Goal: Check status: Check status

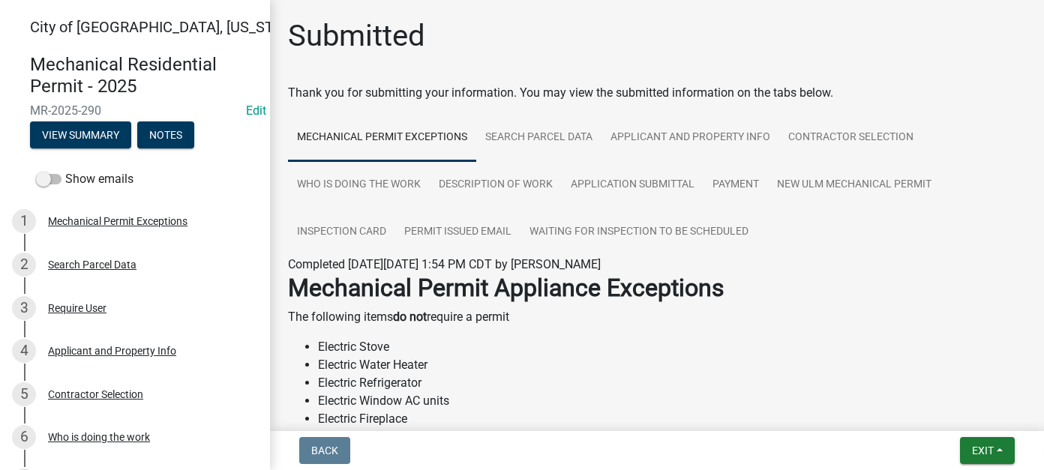
scroll to position [75, 0]
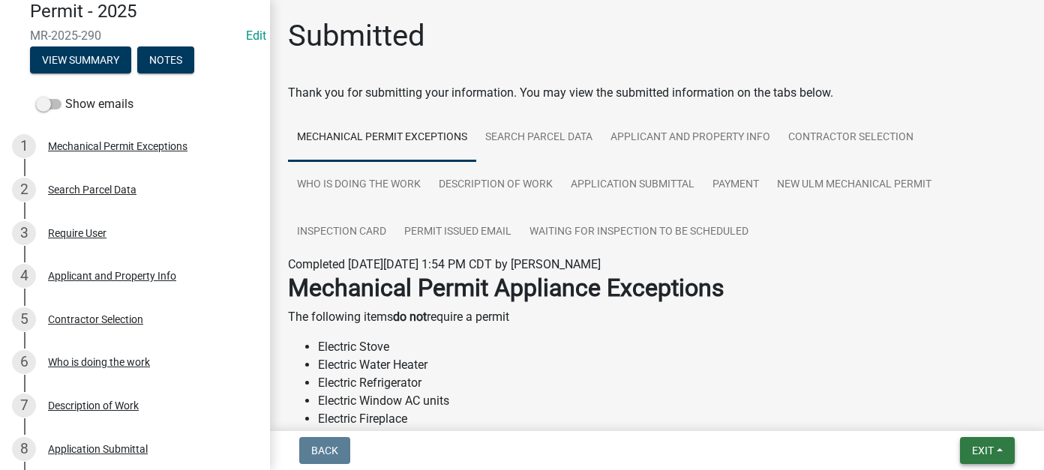
click at [990, 448] on span "Exit" at bounding box center [983, 451] width 22 height 12
click at [933, 406] on button "Save & Exit" at bounding box center [954, 412] width 120 height 36
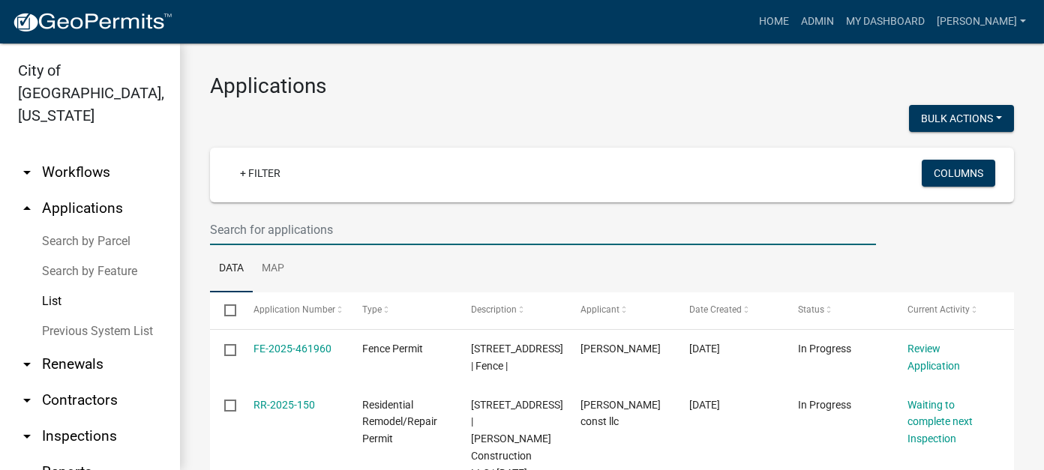
click at [323, 226] on input "text" at bounding box center [543, 229] width 666 height 31
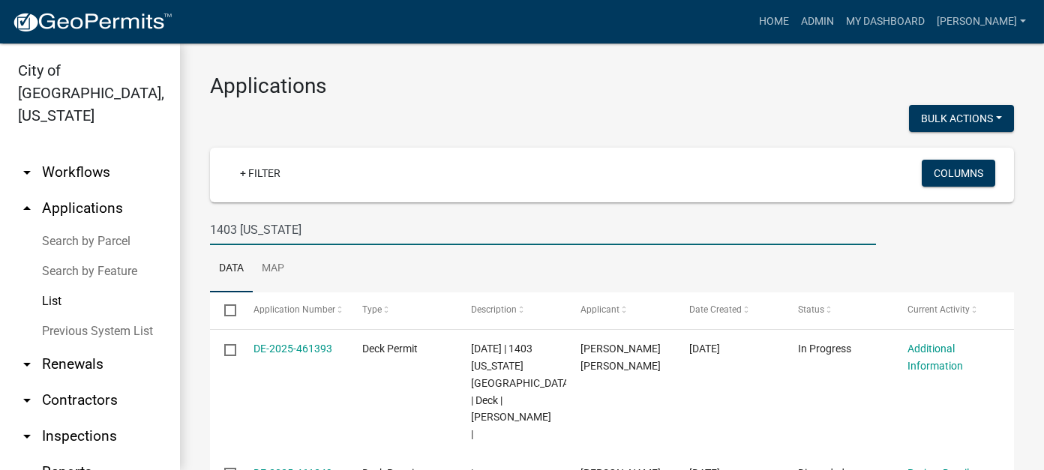
type input "1403 [US_STATE]"
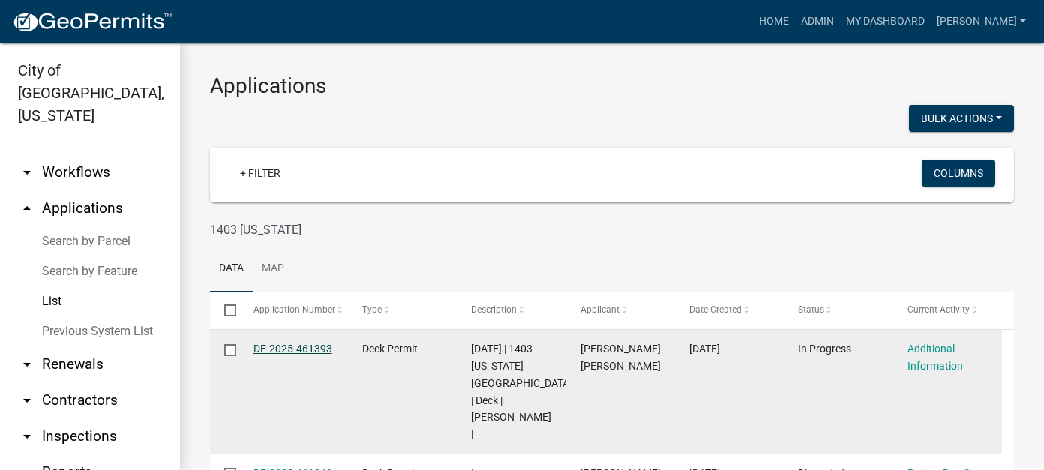
click at [303, 347] on link "DE-2025-461393" at bounding box center [292, 349] width 79 height 12
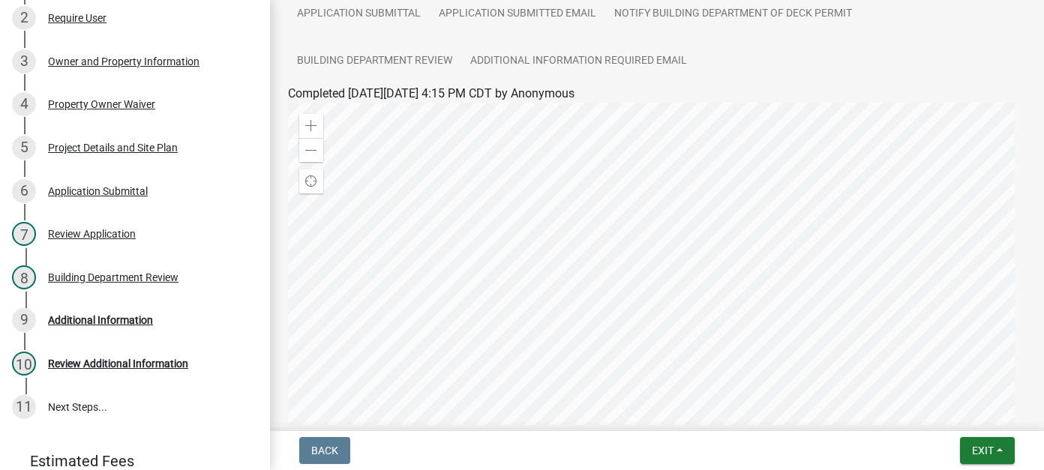
scroll to position [225, 0]
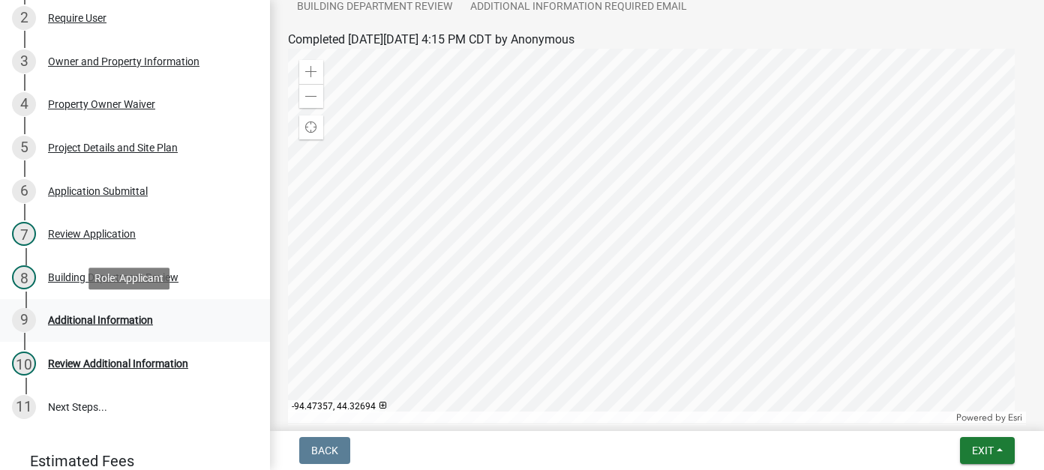
click at [121, 330] on div "9 Additional Information" at bounding box center [129, 320] width 234 height 24
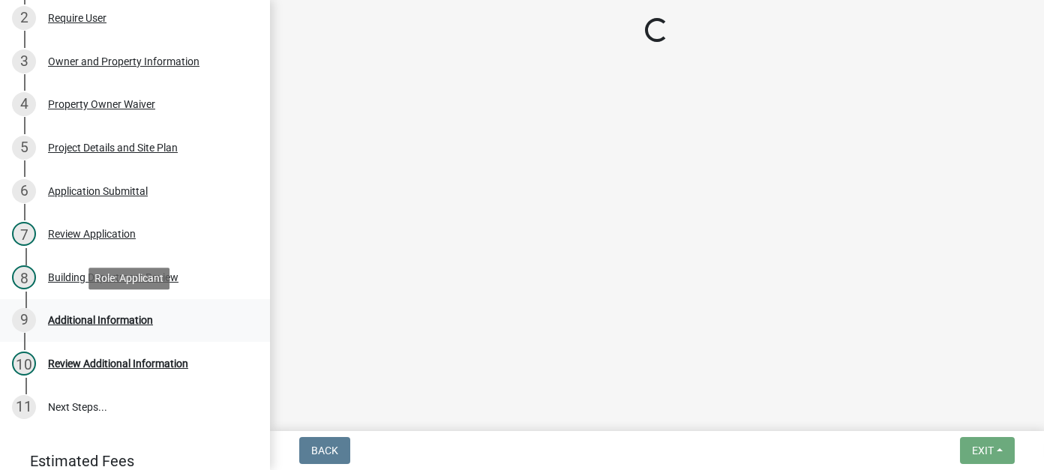
scroll to position [0, 0]
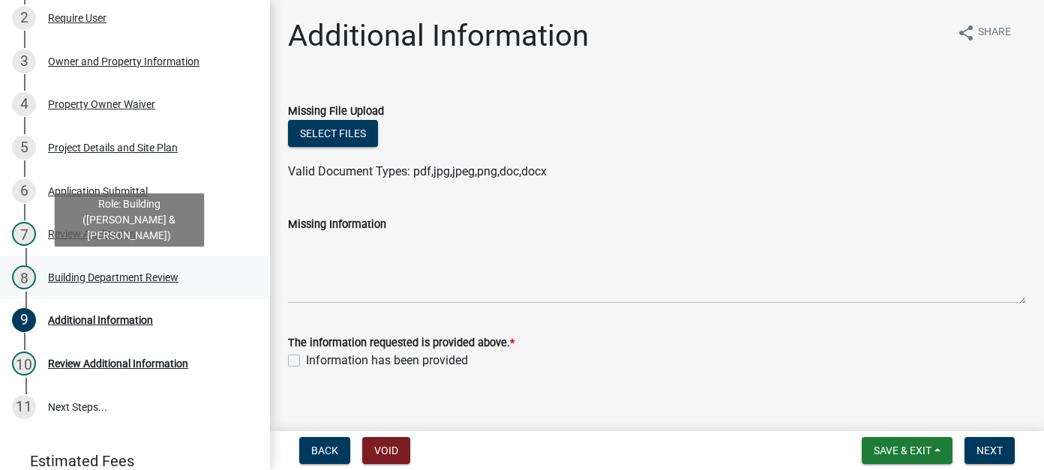
click at [102, 274] on div "Building Department Review" at bounding box center [113, 277] width 130 height 10
